Goal: Find specific page/section: Find specific page/section

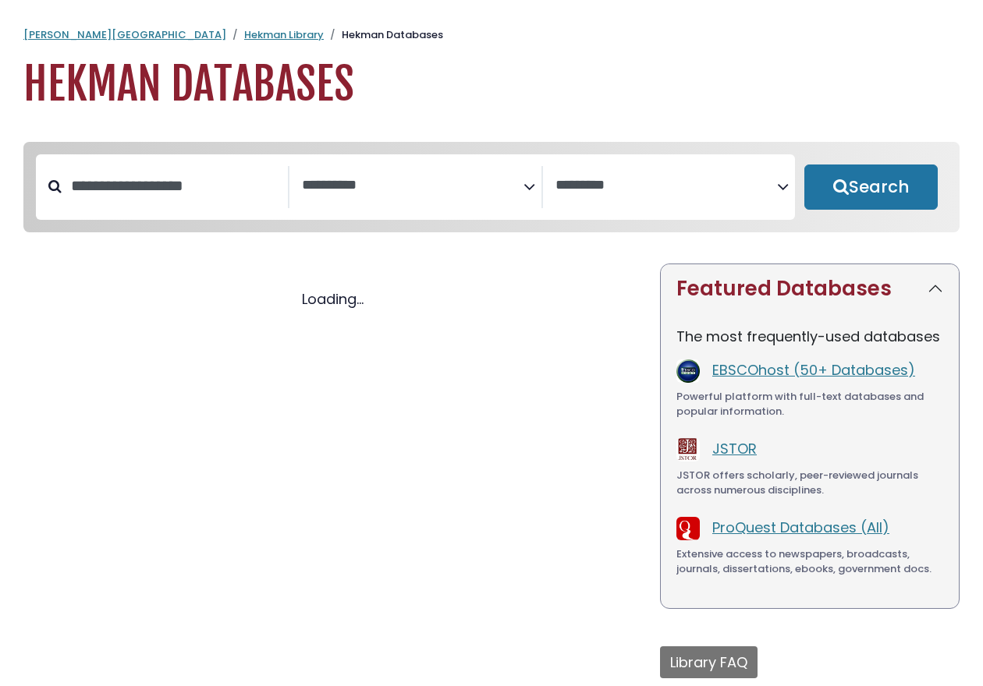
select select "Database Subject Filter"
select select "Database Vendors Filter"
select select "Database Subject Filter"
select select "Database Vendors Filter"
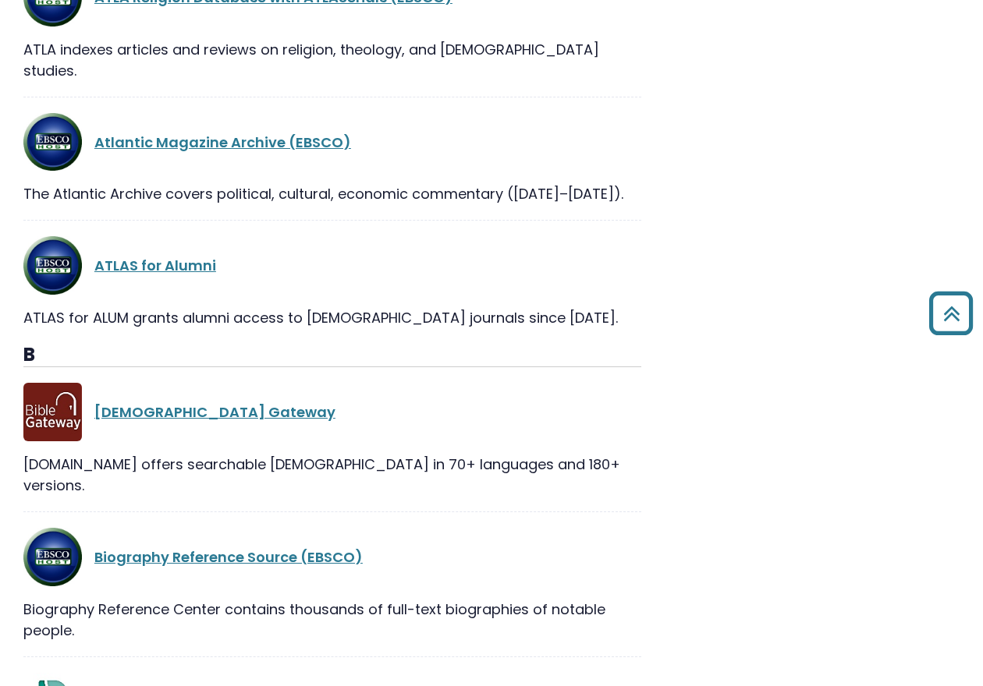
scroll to position [4212, 0]
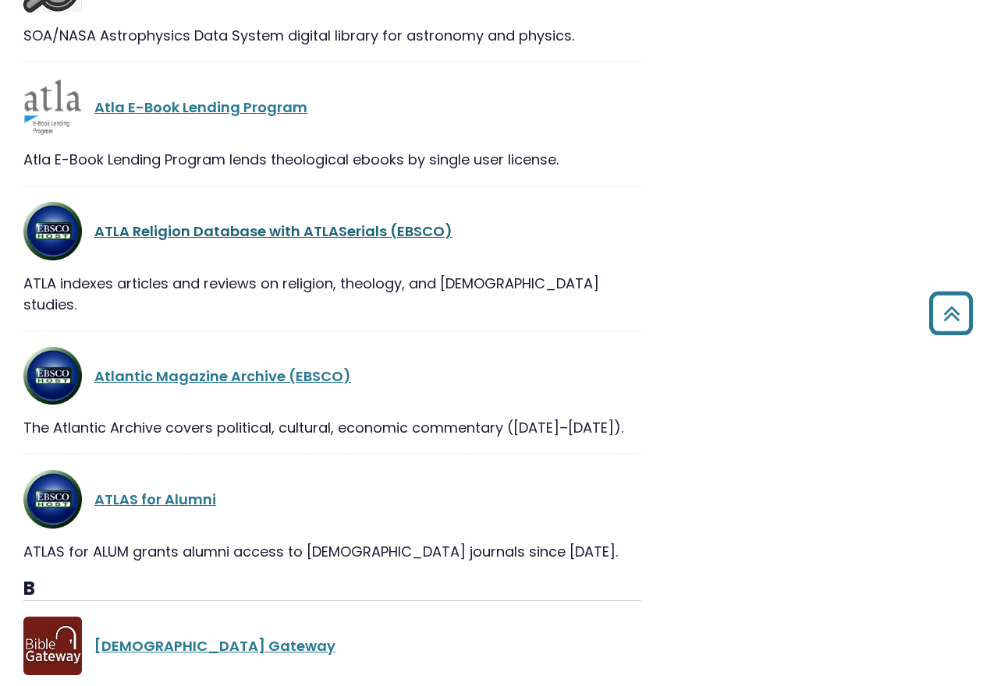
click at [306, 221] on link "ATLA Religion Database with ATLASerials (EBSCO)" at bounding box center [273, 230] width 358 height 19
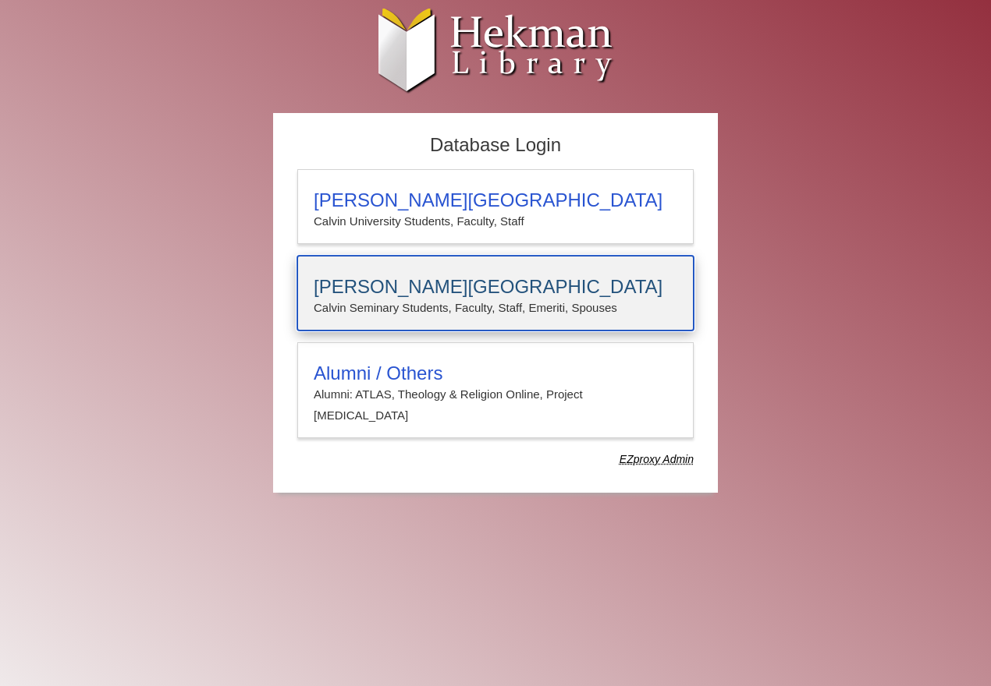
click at [444, 308] on p "Calvin Seminary Students, Faculty, Staff, Emeriti, Spouses" at bounding box center [495, 308] width 363 height 20
